Goal: Task Accomplishment & Management: Manage account settings

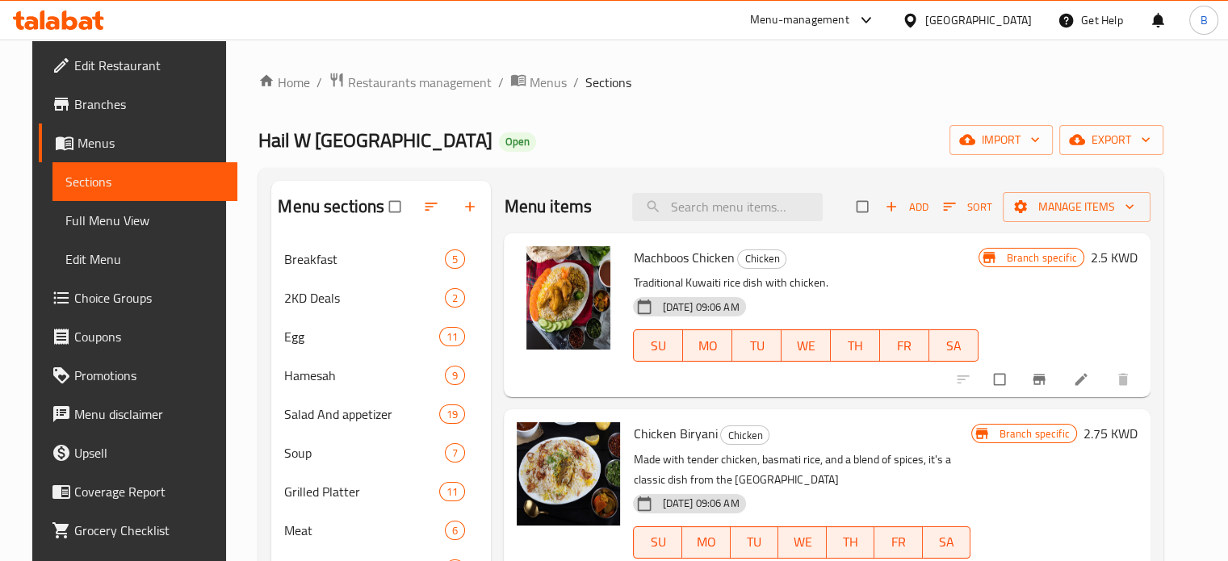
click at [776, 116] on div "Home / Restaurants management / Menus / Sections Hail W Zaafran Open import exp…" at bounding box center [710, 437] width 904 height 730
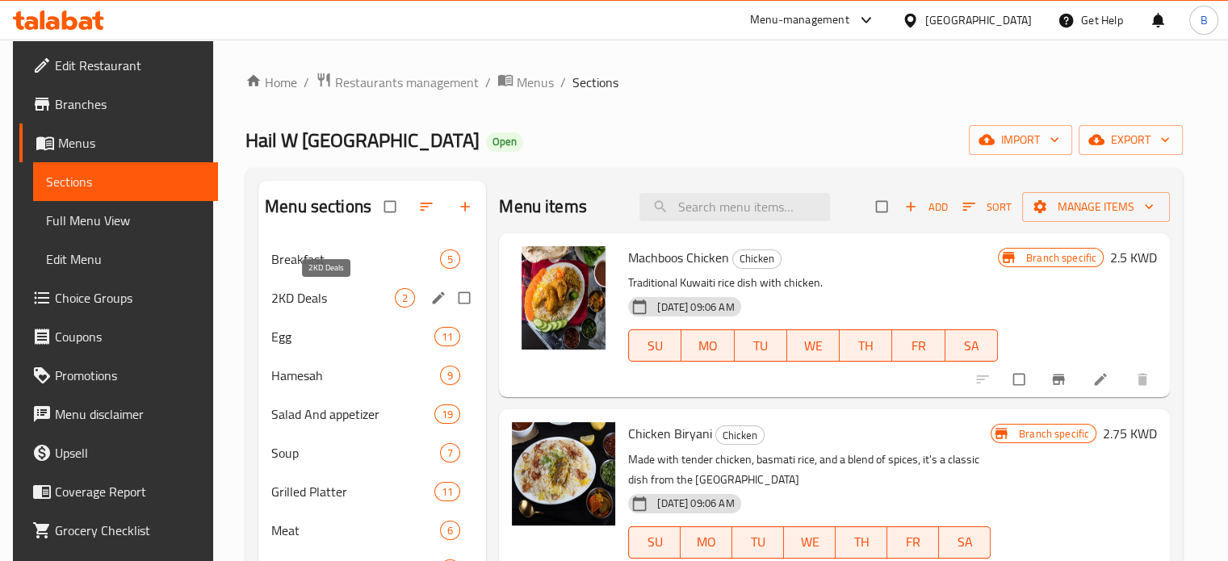
click at [296, 288] on span "2KD Deals" at bounding box center [333, 297] width 124 height 19
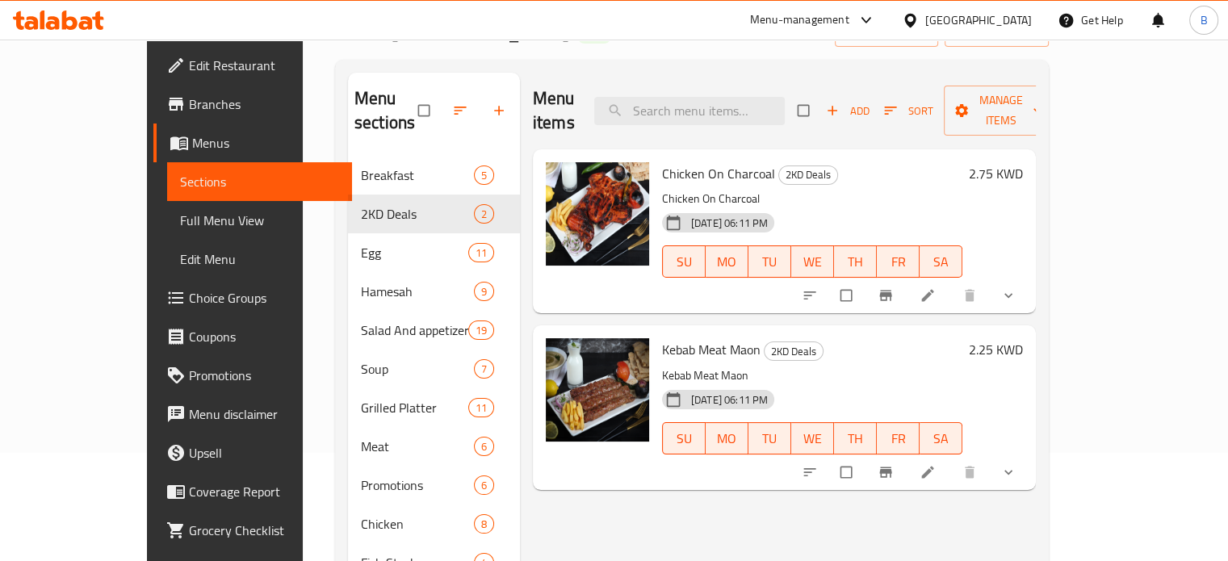
scroll to position [81, 0]
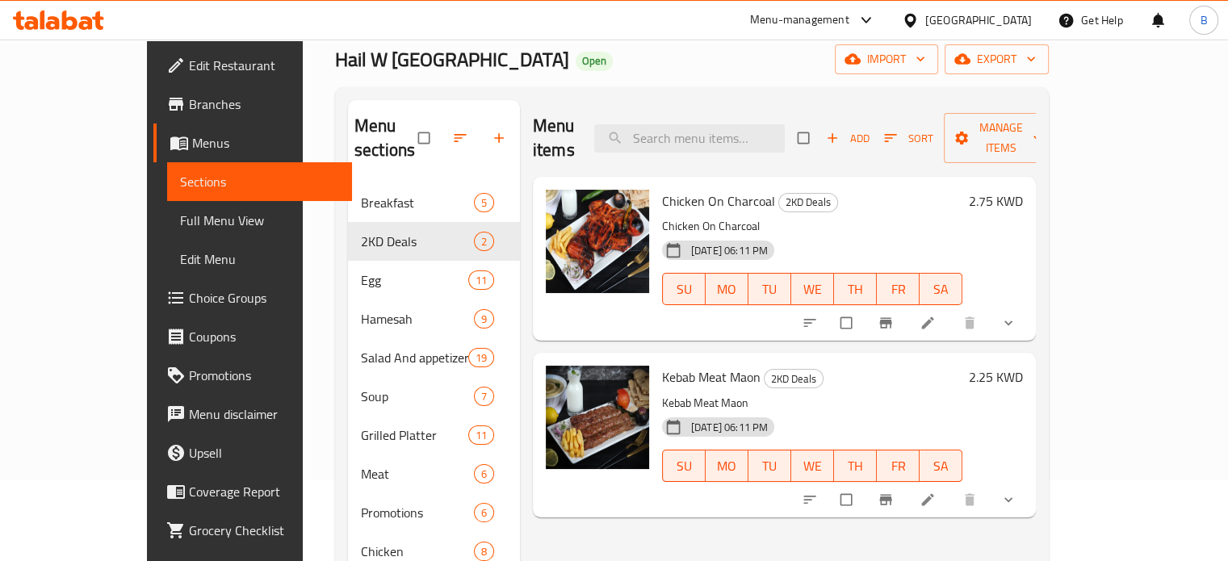
click at [898, 518] on div "Menu items Add Sort Manage items Chicken On Charcoal 2KD Deals Chicken On Charc…" at bounding box center [778, 416] width 516 height 632
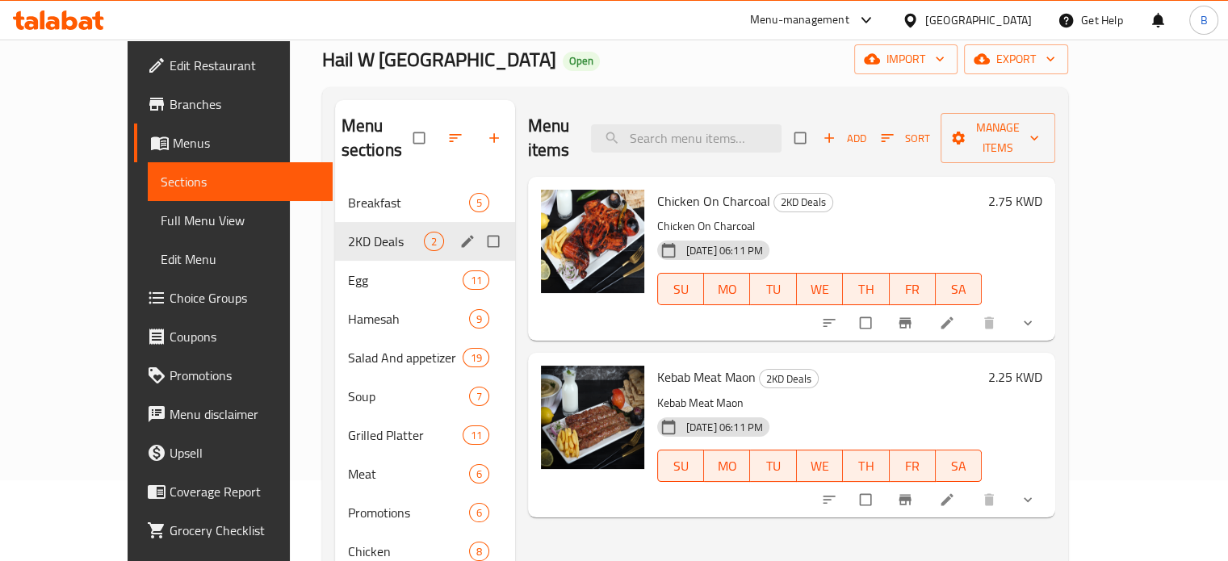
click at [336, 222] on div "2KD Deals 2" at bounding box center [425, 241] width 180 height 39
